Goal: Find specific page/section: Find specific page/section

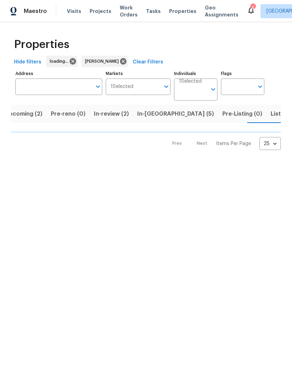
scroll to position [0, 12]
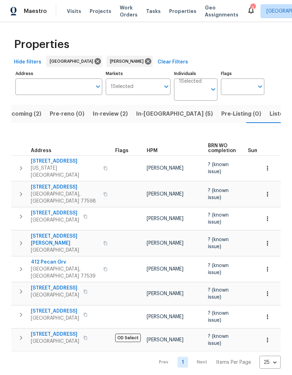
click at [22, 59] on span "Hide filters" at bounding box center [27, 62] width 27 height 9
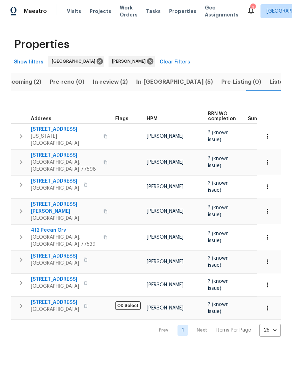
click at [146, 85] on span "In-[GEOGRAPHIC_DATA] (5)" at bounding box center [174, 82] width 77 height 10
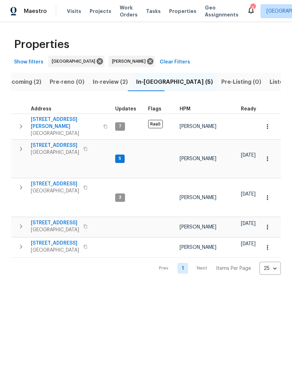
click at [51, 239] on span "[STREET_ADDRESS]" at bounding box center [55, 242] width 48 height 7
